Goal: Task Accomplishment & Management: Complete application form

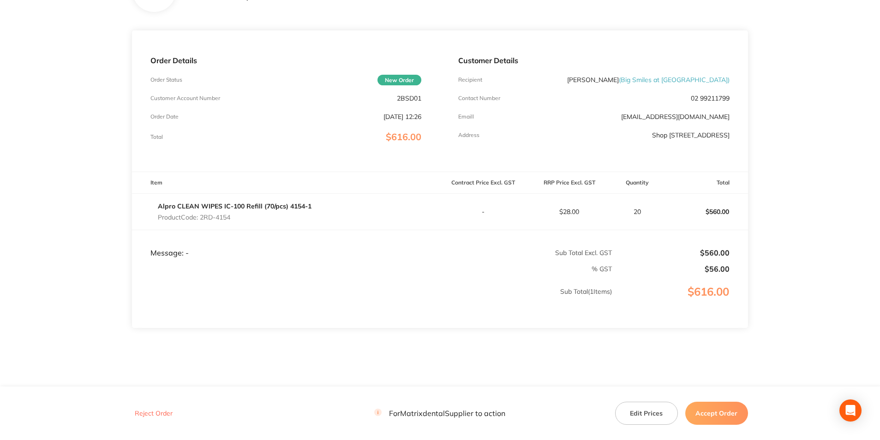
scroll to position [107, 0]
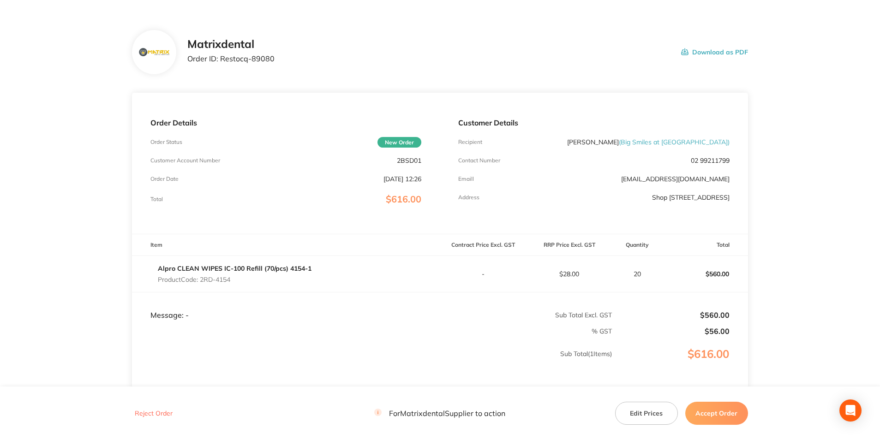
scroll to position [107, 0]
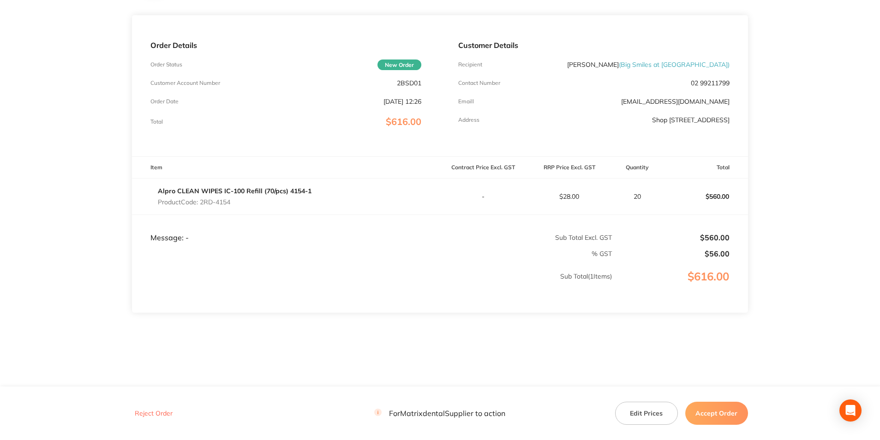
click at [704, 412] on button "Accept Order" at bounding box center [716, 413] width 63 height 23
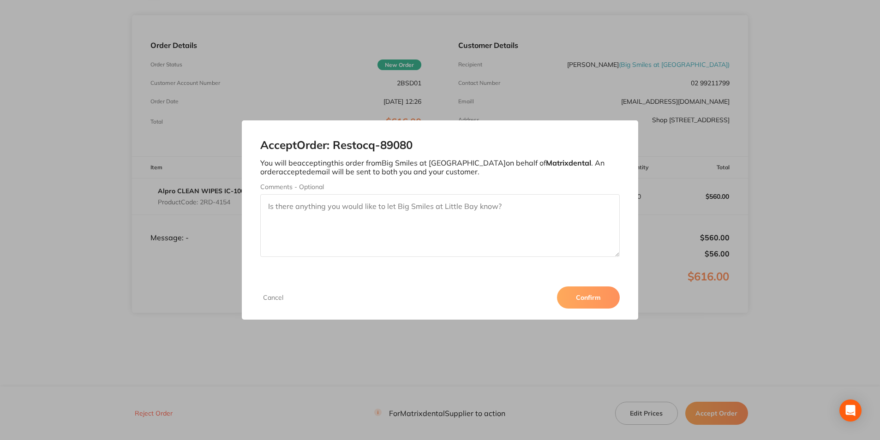
click at [334, 211] on textarea "Comments - Optional" at bounding box center [439, 225] width 359 height 63
type textarea "Thank you"
click at [579, 298] on button "Confirm" at bounding box center [588, 298] width 63 height 22
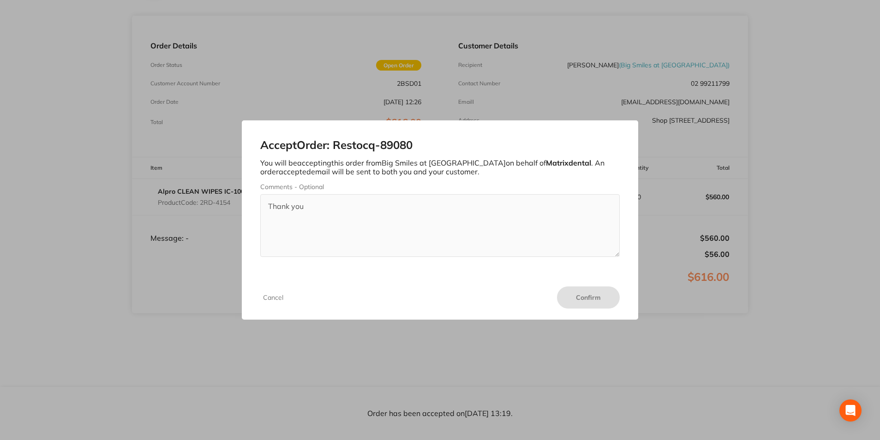
scroll to position [107, 0]
